Goal: Task Accomplishment & Management: Manage account settings

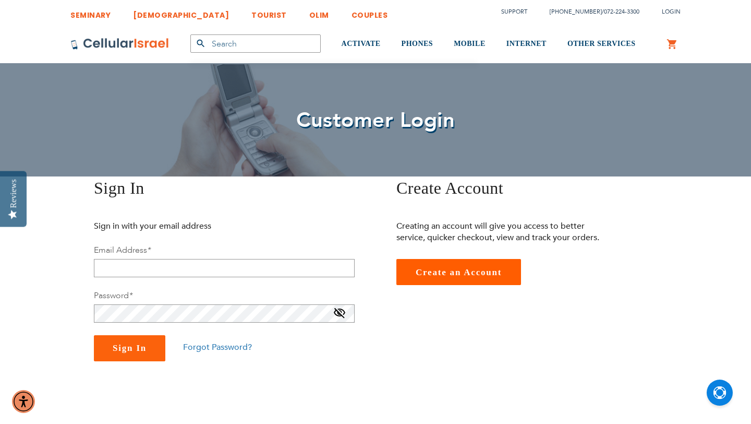
click at [264, 281] on fieldset "Sign in with your email address Email Address * Password * Sign In Forgot Passw…" at bounding box center [224, 290] width 261 height 141
click at [251, 273] on input "email" at bounding box center [224, 268] width 261 height 18
type input "[EMAIL_ADDRESS][DOMAIN_NAME]"
click at [134, 360] on button "Sign In" at bounding box center [129, 348] width 71 height 26
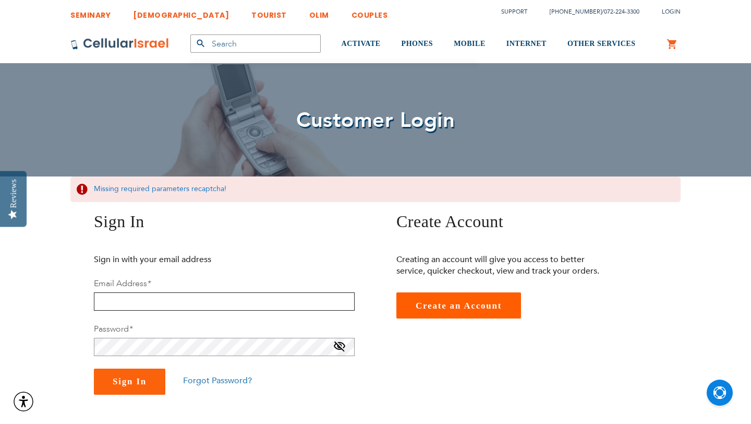
click at [206, 302] on input "email" at bounding box center [224, 301] width 261 height 18
type input "[EMAIL_ADDRESS][DOMAIN_NAME]"
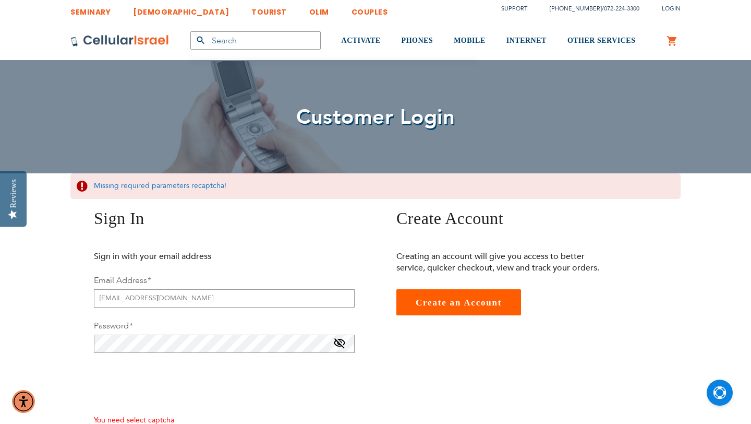
checkbox input "true"
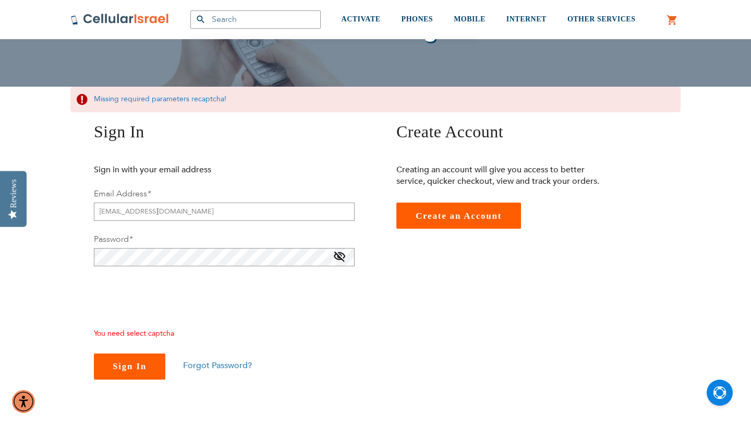
scroll to position [91, 0]
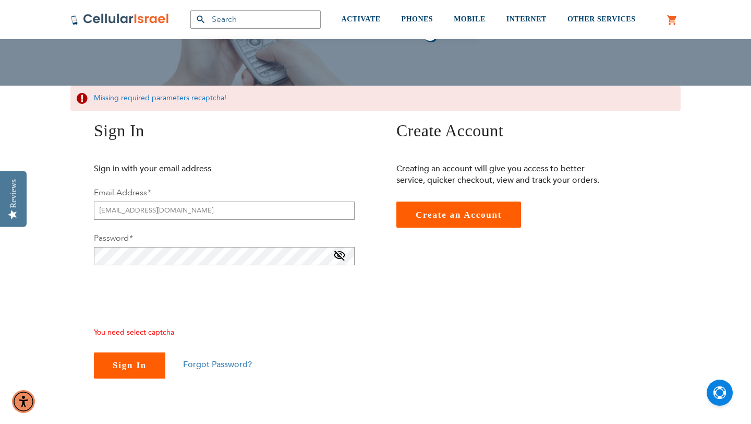
click at [119, 374] on button "Sign In" at bounding box center [129, 365] width 71 height 26
